Goal: Information Seeking & Learning: Learn about a topic

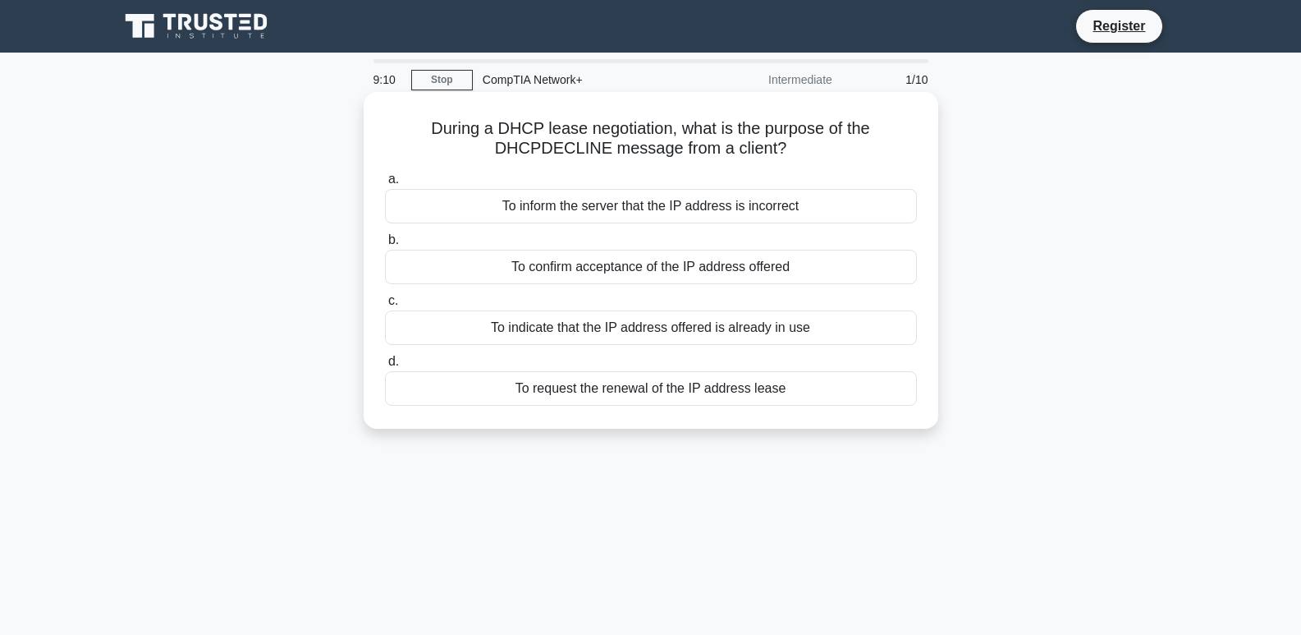
click at [618, 320] on div "To indicate that the IP address offered is already in use" at bounding box center [651, 327] width 532 height 34
click at [385, 306] on input "c. To indicate that the IP address offered is already in use" at bounding box center [385, 301] width 0 height 11
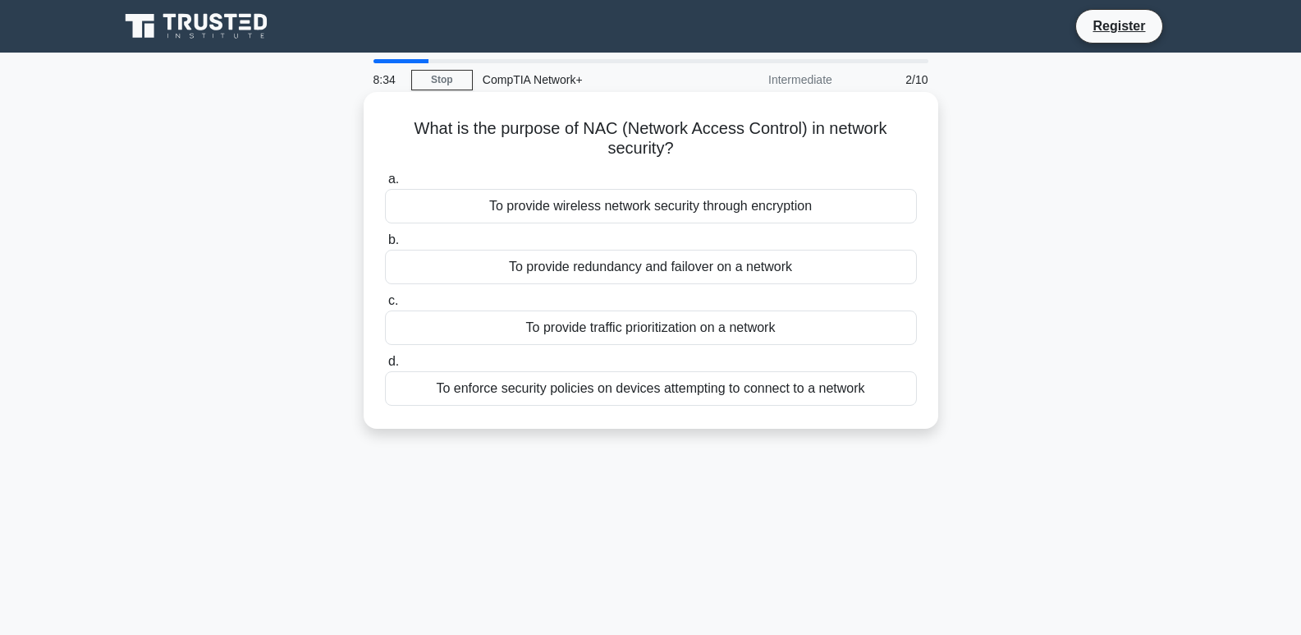
click at [788, 387] on div "To enforce security policies on devices attempting to connect to a network" at bounding box center [651, 388] width 532 height 34
click at [385, 367] on input "d. To enforce security policies on devices attempting to connect to a network" at bounding box center [385, 361] width 0 height 11
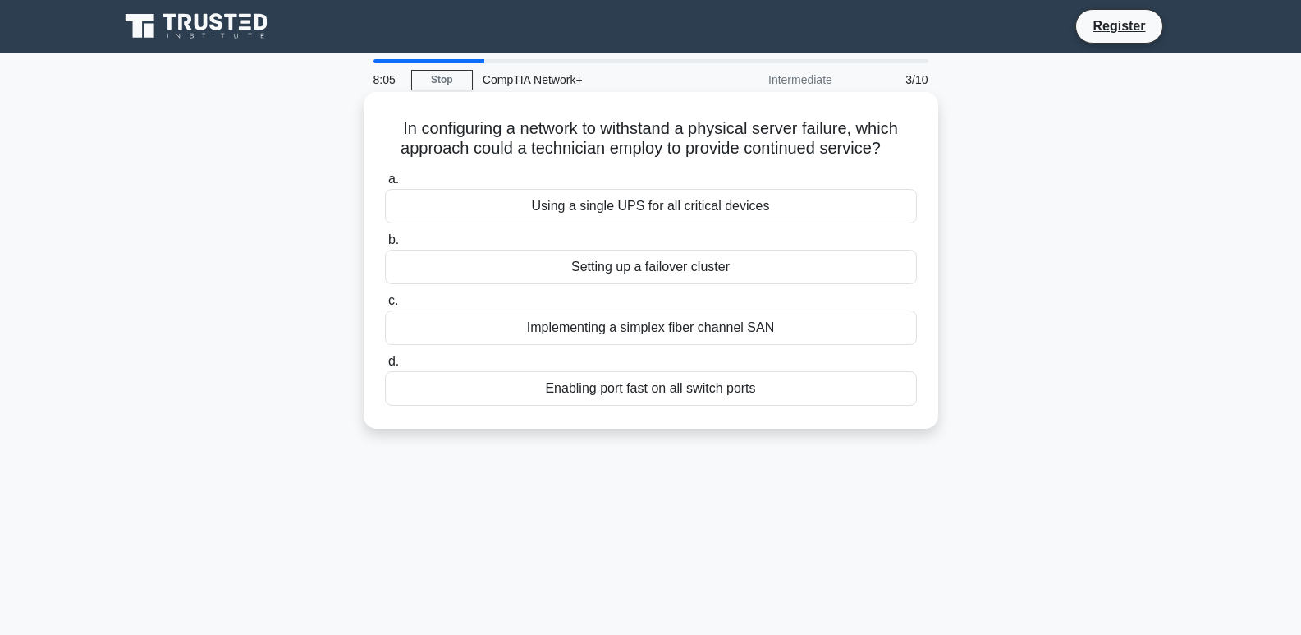
click at [676, 266] on div "Setting up a failover cluster" at bounding box center [651, 267] width 532 height 34
click at [385, 245] on input "b. Setting up a failover cluster" at bounding box center [385, 240] width 0 height 11
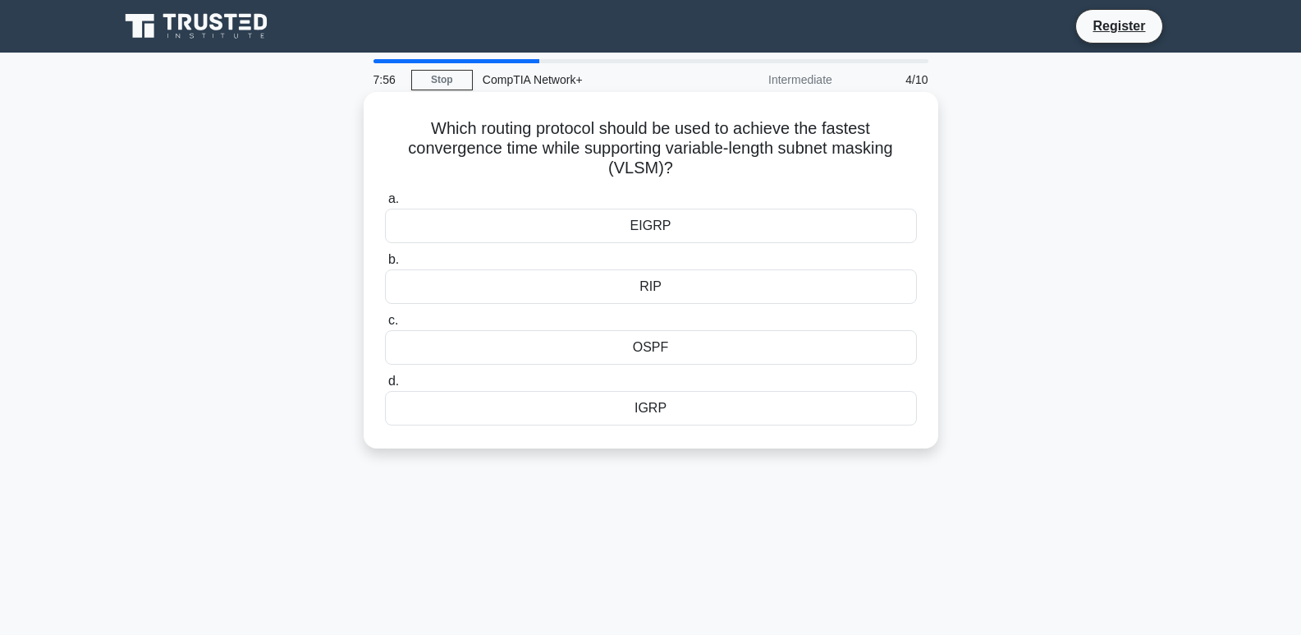
click at [665, 350] on div "OSPF" at bounding box center [651, 347] width 532 height 34
click at [385, 326] on input "c. OSPF" at bounding box center [385, 320] width 0 height 11
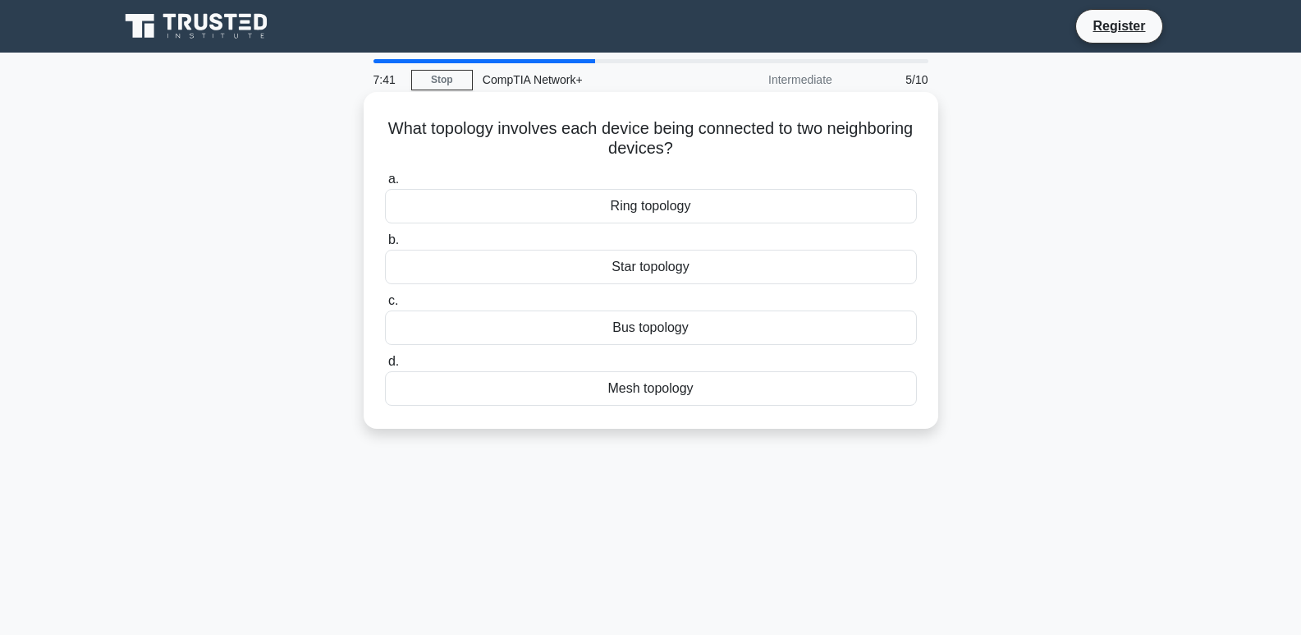
click at [649, 264] on div "Star topology" at bounding box center [651, 267] width 532 height 34
click at [385, 245] on input "b. Star topology" at bounding box center [385, 240] width 0 height 11
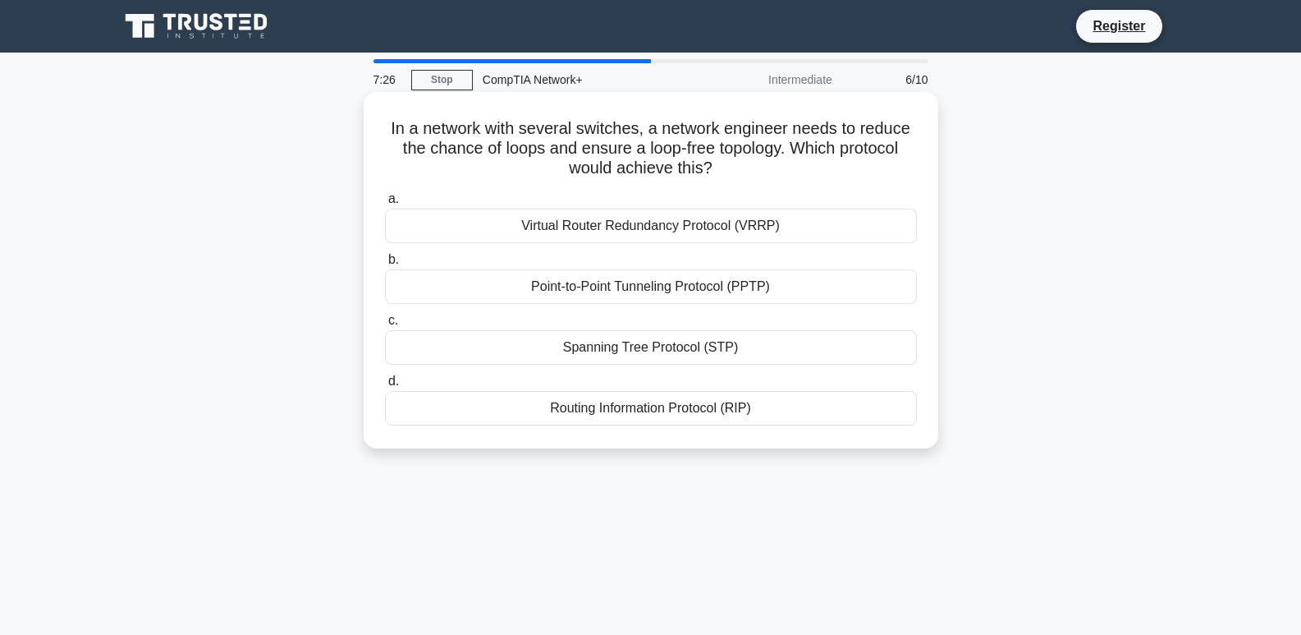
click at [709, 345] on div "Spanning Tree Protocol (STP)" at bounding box center [651, 347] width 532 height 34
click at [385, 326] on input "c. Spanning Tree Protocol (STP)" at bounding box center [385, 320] width 0 height 11
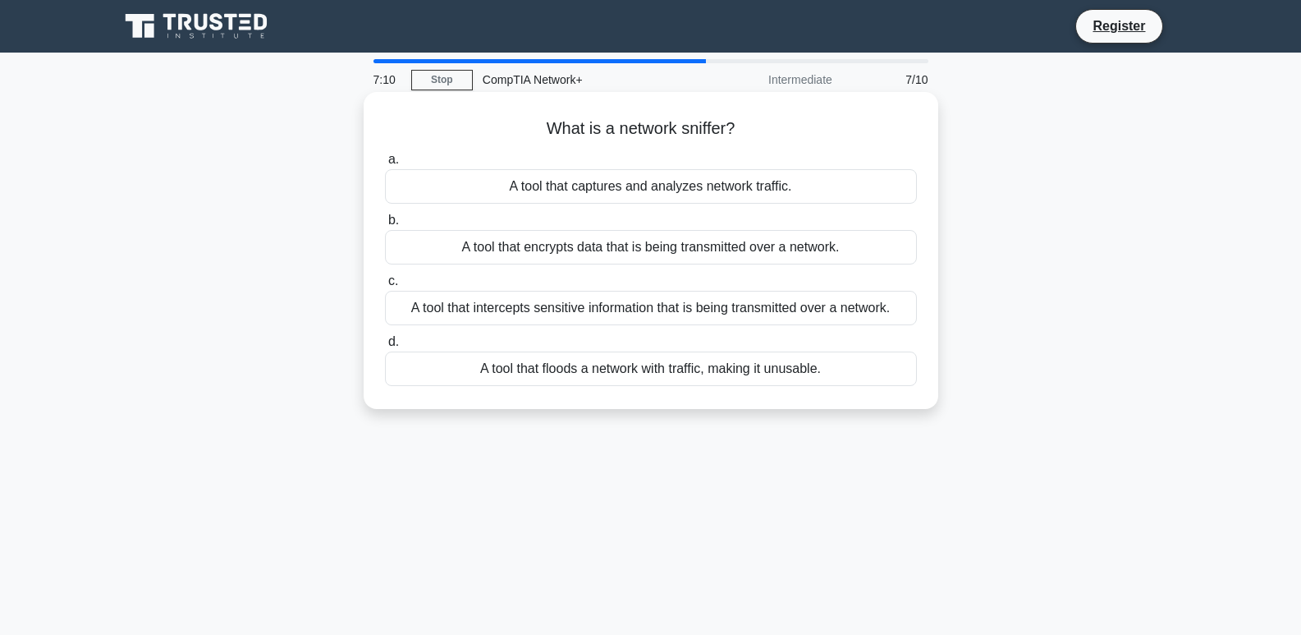
click at [812, 369] on div "A tool that floods a network with traffic, making it unusable." at bounding box center [651, 368] width 532 height 34
click at [385, 347] on input "d. A tool that floods a network with traffic, making it unusable." at bounding box center [385, 342] width 0 height 11
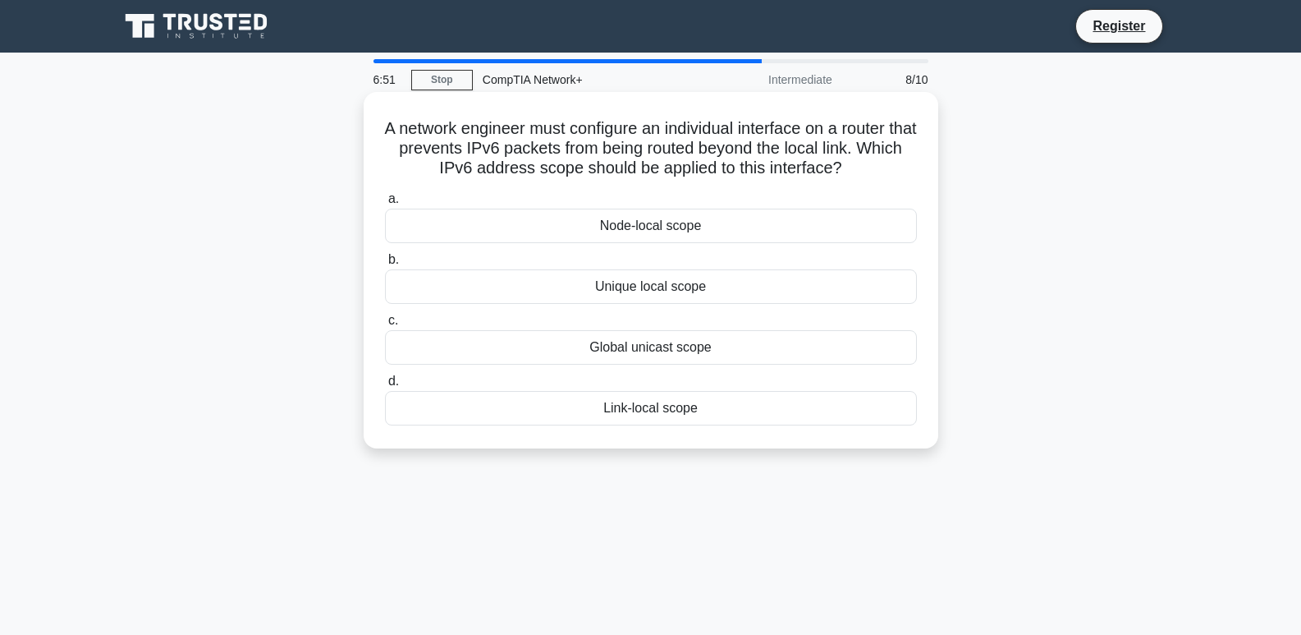
click at [671, 347] on div "Global unicast scope" at bounding box center [651, 347] width 532 height 34
click at [703, 345] on div "Global unicast scope" at bounding box center [651, 347] width 532 height 34
click at [385, 326] on input "c. Global unicast scope" at bounding box center [385, 320] width 0 height 11
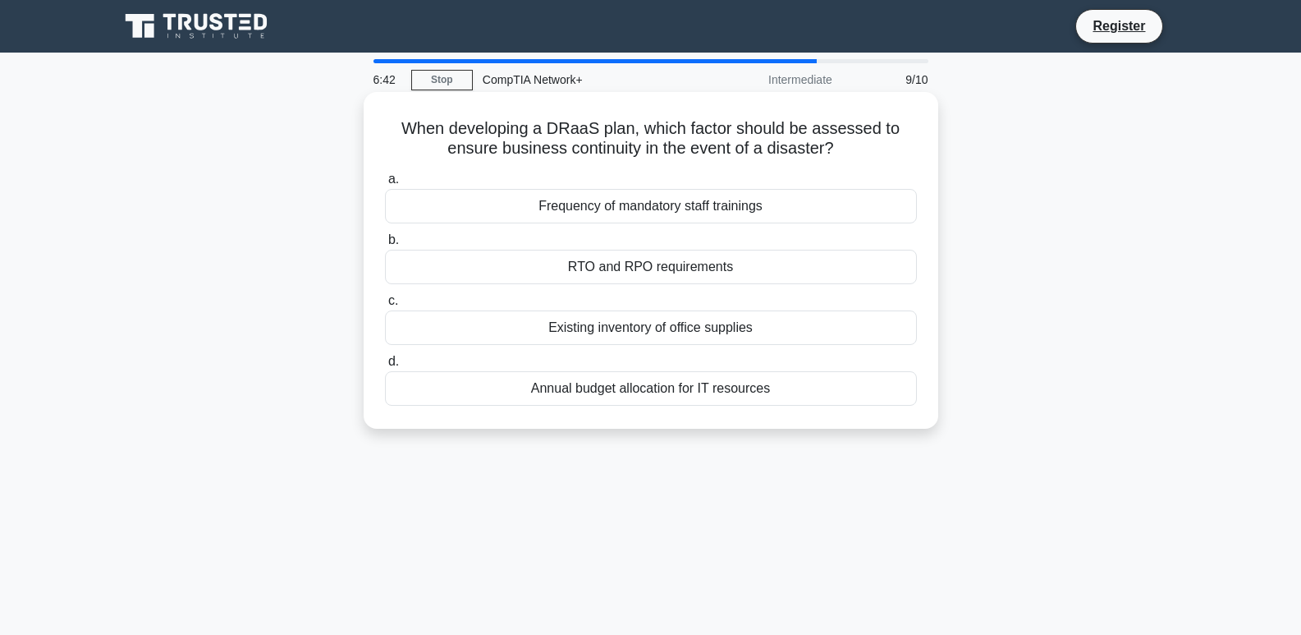
click at [671, 206] on div "Frequency of mandatory staff trainings" at bounding box center [651, 206] width 532 height 34
click at [385, 185] on input "a. Frequency of mandatory staff trainings" at bounding box center [385, 179] width 0 height 11
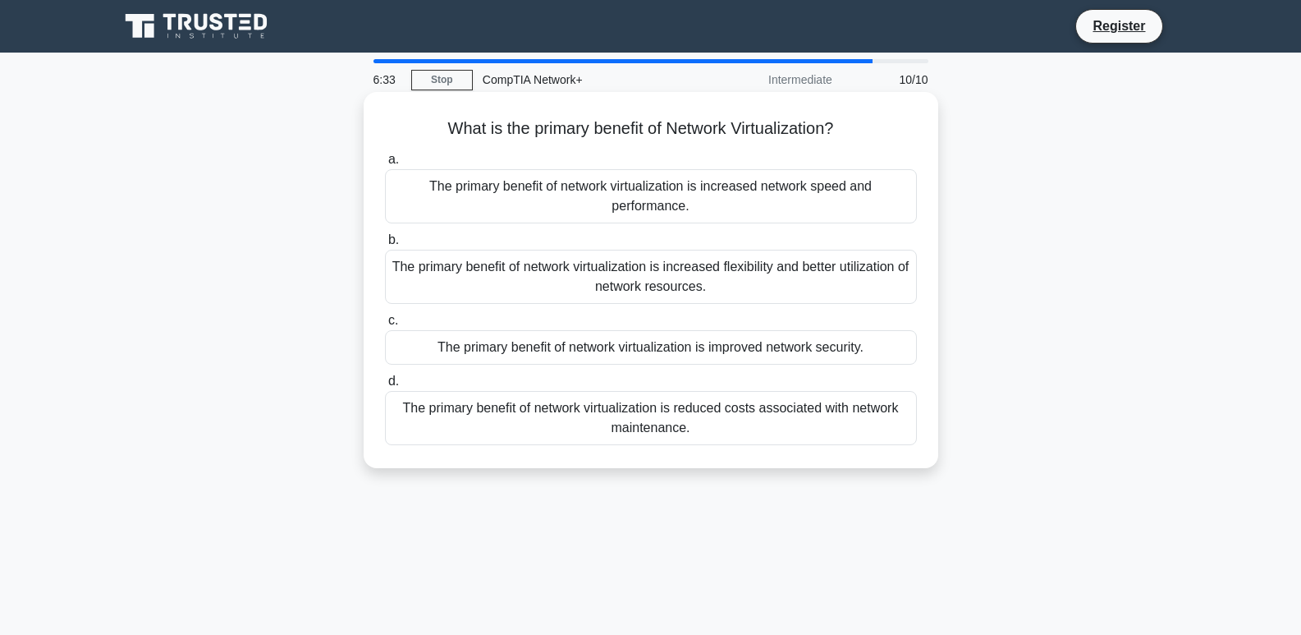
click at [666, 286] on div "The primary benefit of network virtualization is increased flexibility and bett…" at bounding box center [651, 277] width 532 height 54
click at [385, 245] on input "b. The primary benefit of network virtualization is increased flexibility and b…" at bounding box center [385, 240] width 0 height 11
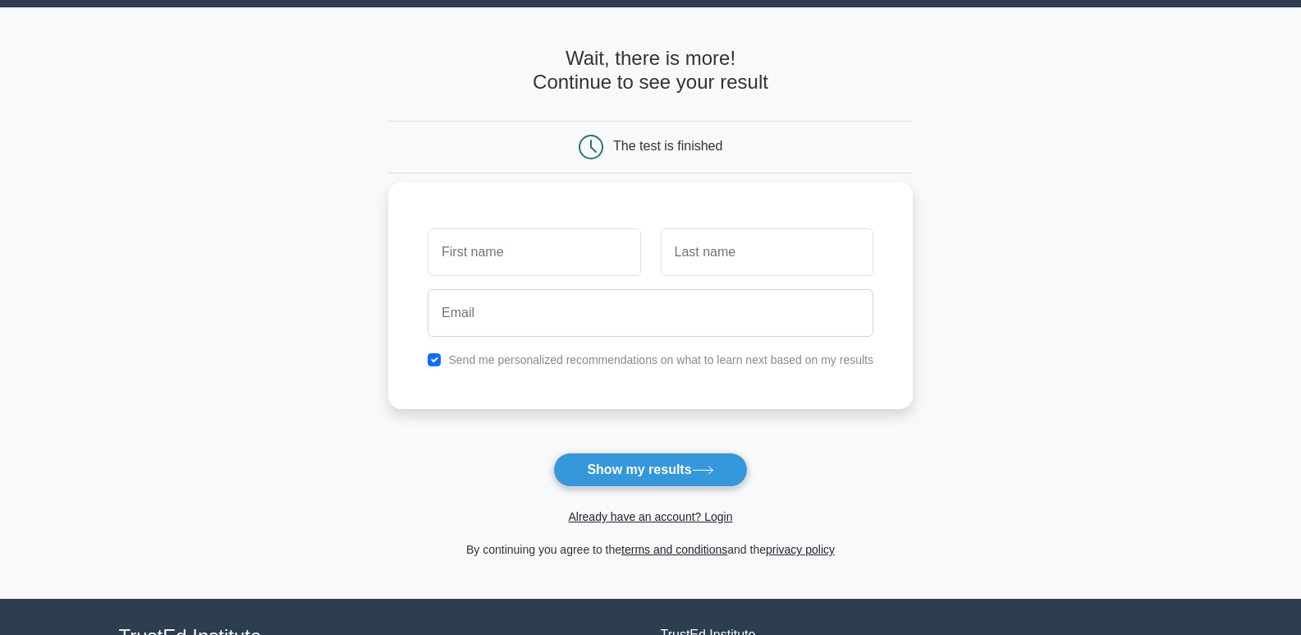
scroll to position [82, 0]
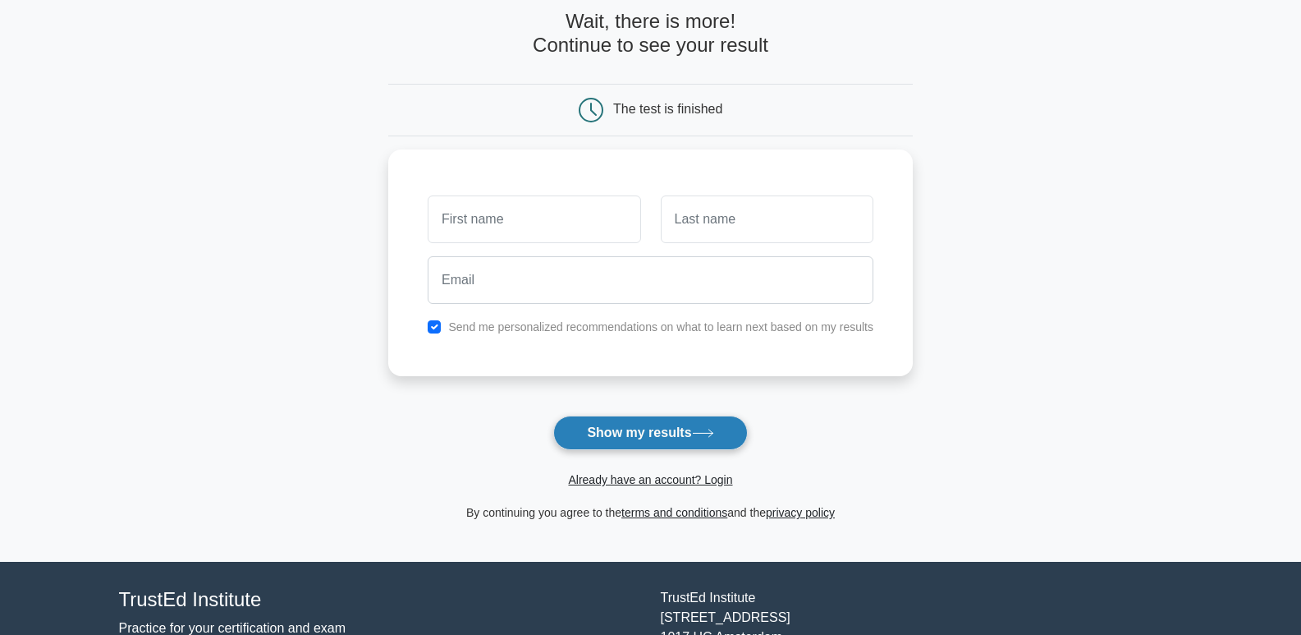
click at [677, 431] on button "Show my results" at bounding box center [650, 432] width 194 height 34
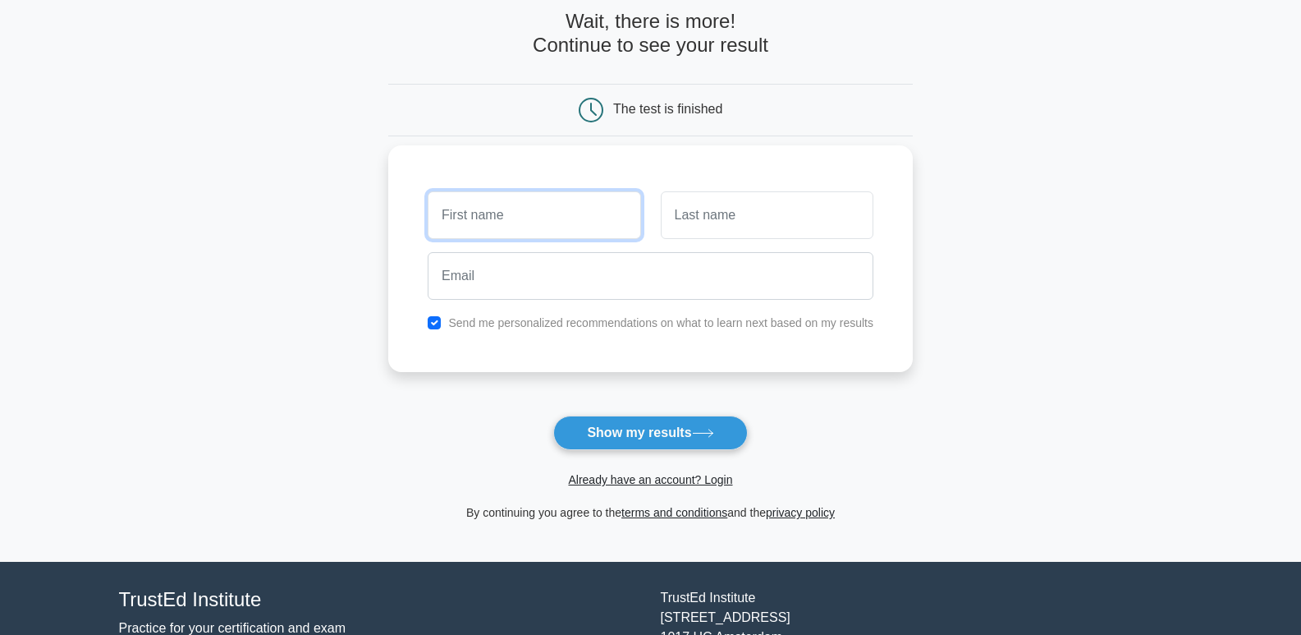
click at [618, 213] on input "text" at bounding box center [534, 215] width 213 height 48
type input "noel"
click at [709, 215] on input "text" at bounding box center [767, 215] width 213 height 48
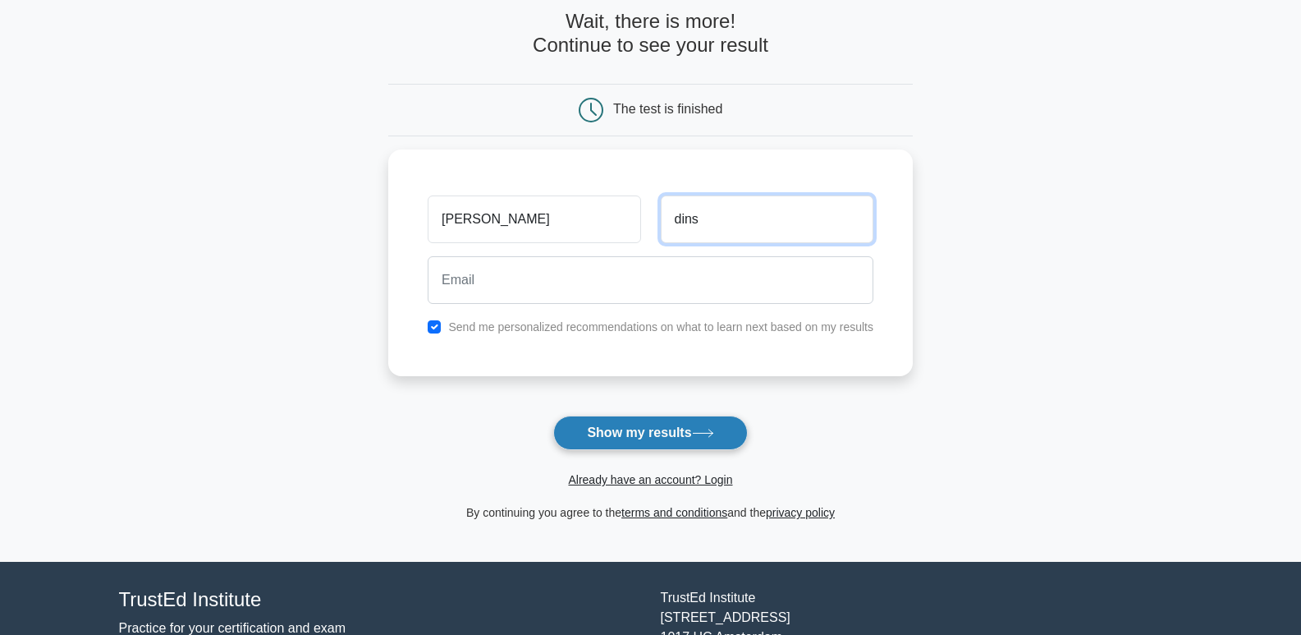
type input "dins"
click at [714, 437] on icon at bounding box center [703, 432] width 22 height 9
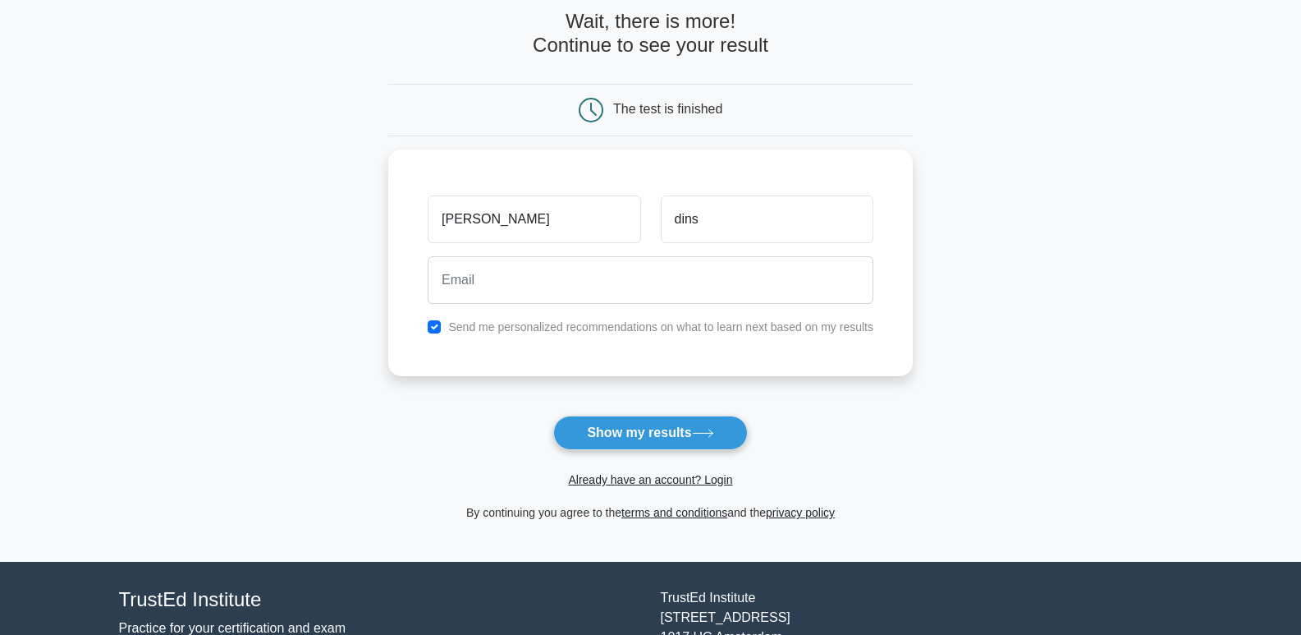
click at [957, 428] on main "Wait, there is more! Continue to see your result The test is finished noel dins" at bounding box center [650, 265] width 1301 height 591
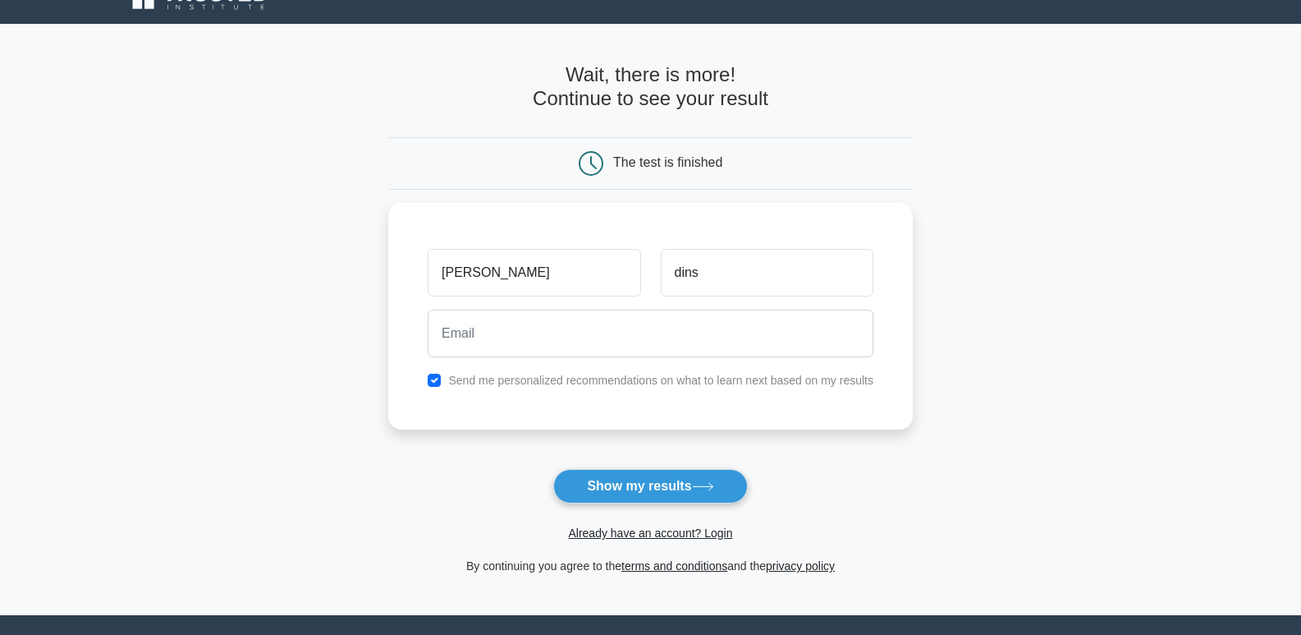
scroll to position [0, 0]
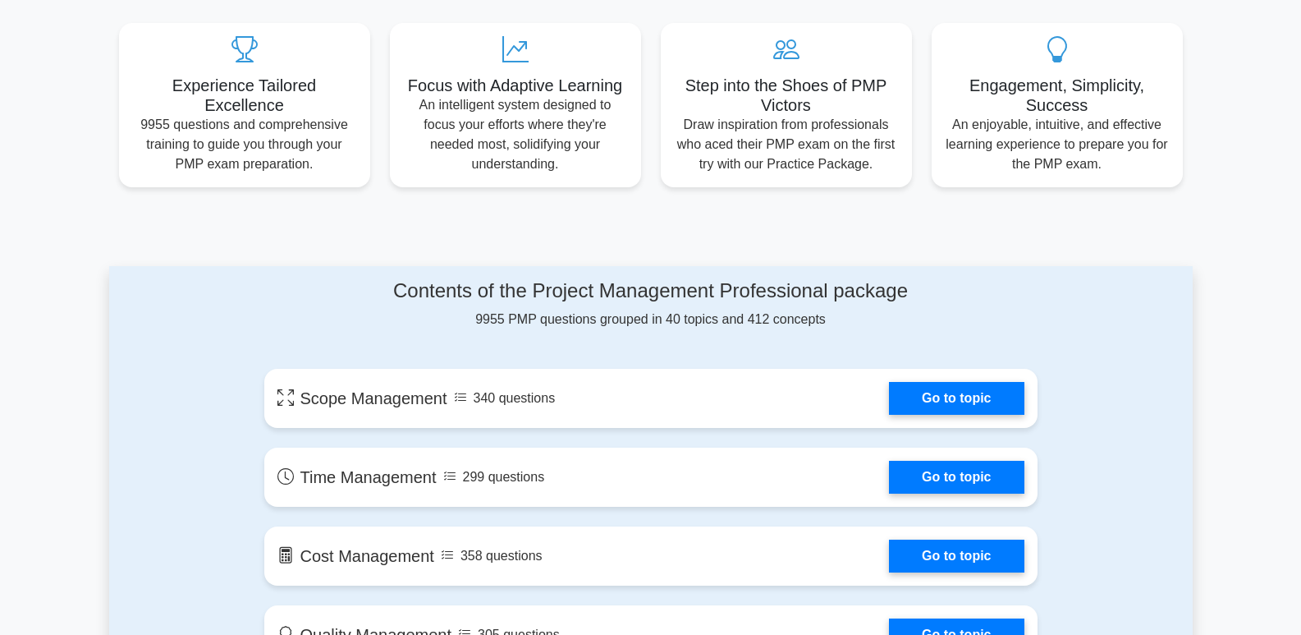
scroll to position [657, 0]
